Goal: Information Seeking & Learning: Learn about a topic

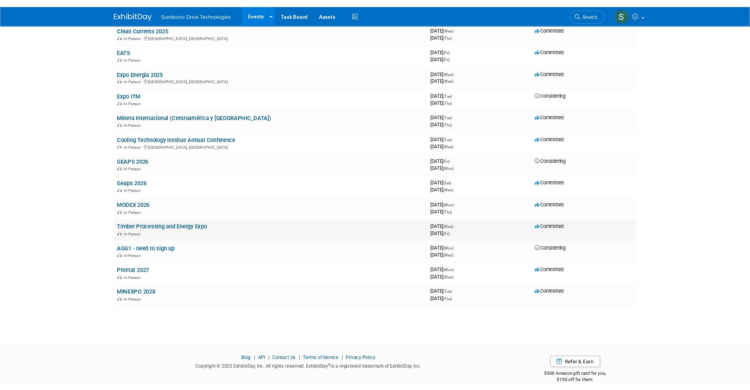
scroll to position [74, 0]
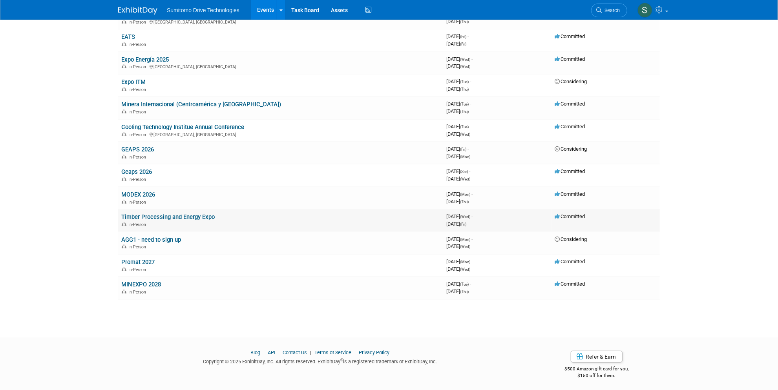
click at [187, 215] on link "Timber Processing and Energy Expo" at bounding box center [167, 216] width 93 height 7
click at [148, 261] on link "Promat 2027" at bounding box center [137, 262] width 33 height 7
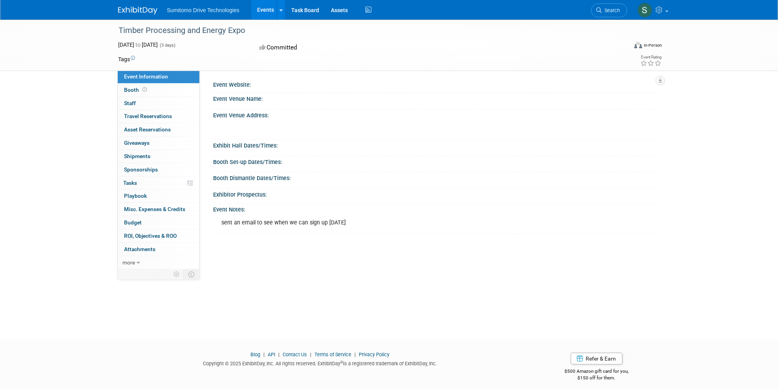
click at [168, 32] on div "Timber Processing and Energy Expo" at bounding box center [365, 31] width 499 height 14
copy div "Timber Processing and Energy Expo"
click at [158, 90] on link "Booth" at bounding box center [159, 90] width 82 height 13
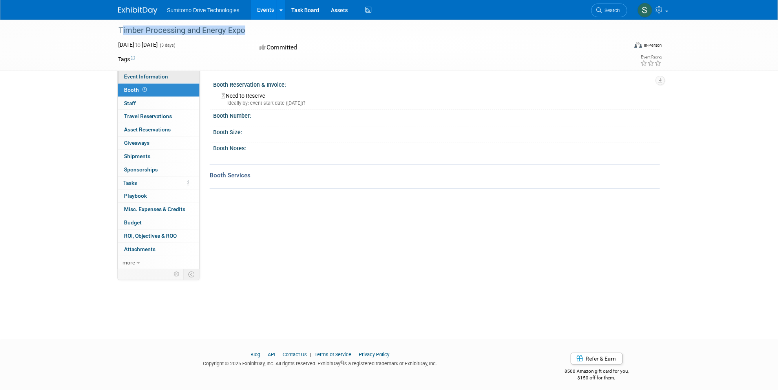
click at [175, 77] on link "Event Information" at bounding box center [159, 76] width 82 height 13
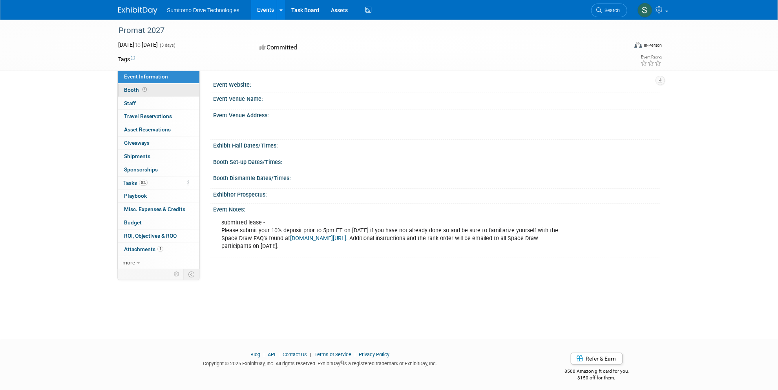
click at [142, 90] on icon at bounding box center [144, 89] width 4 height 4
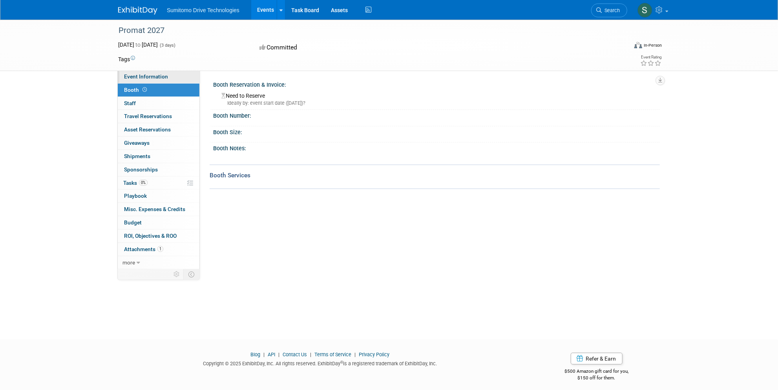
click at [167, 77] on link "Event Information" at bounding box center [159, 76] width 82 height 13
